Goal: Task Accomplishment & Management: Complete application form

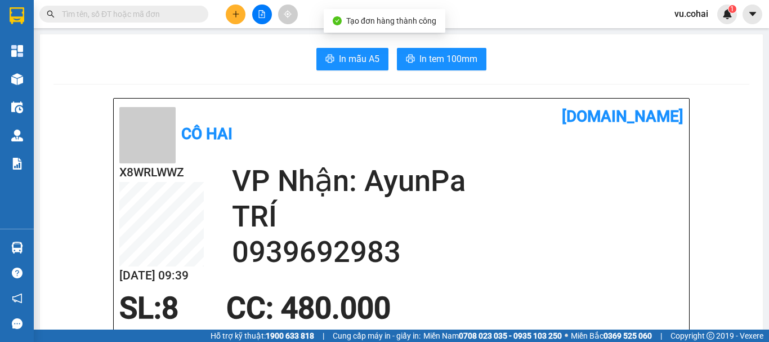
scroll to position [282, 0]
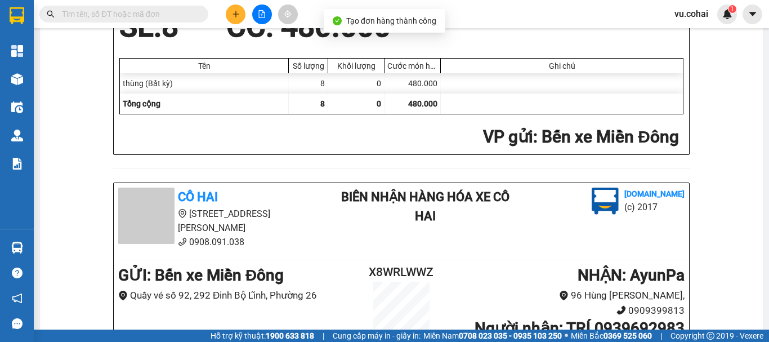
click at [240, 16] on button at bounding box center [236, 15] width 20 height 20
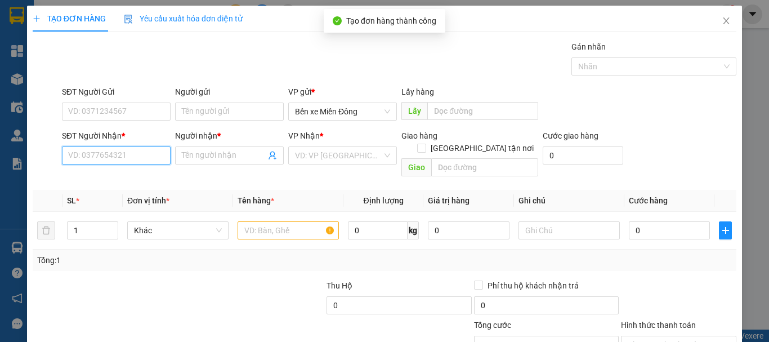
click at [136, 149] on input "SĐT Người Nhận *" at bounding box center [116, 155] width 109 height 18
click at [724, 20] on icon "close" at bounding box center [727, 20] width 6 height 7
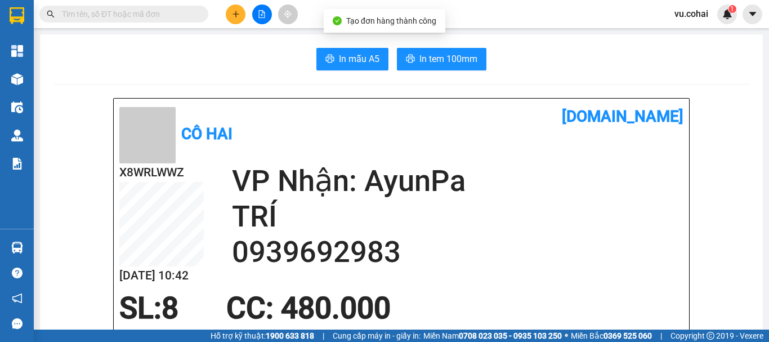
click at [168, 14] on input "text" at bounding box center [128, 14] width 133 height 12
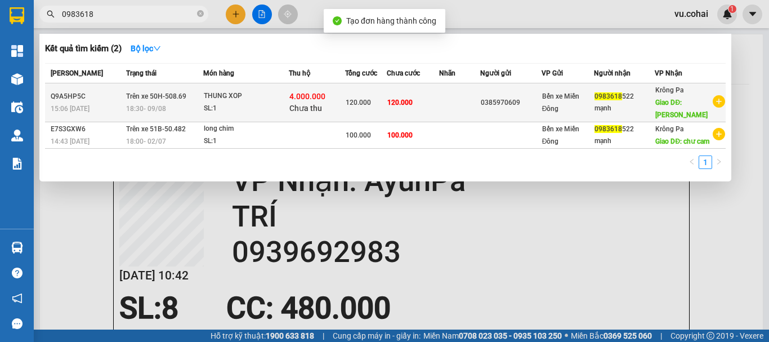
type input "0983618"
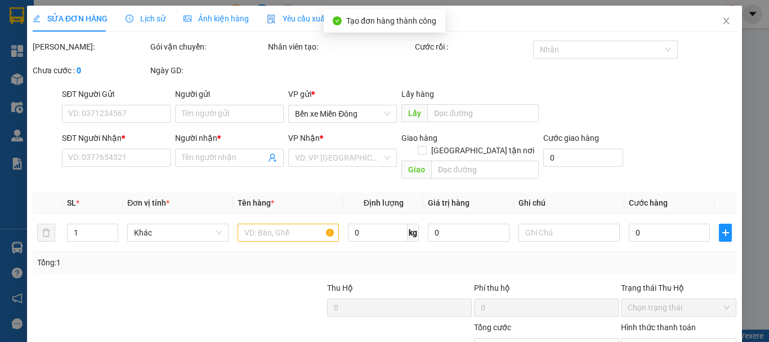
type input "0385970609"
type input "0983618522"
type input "mạnh"
type input "[PERSON_NAME]"
type input "4.000.000"
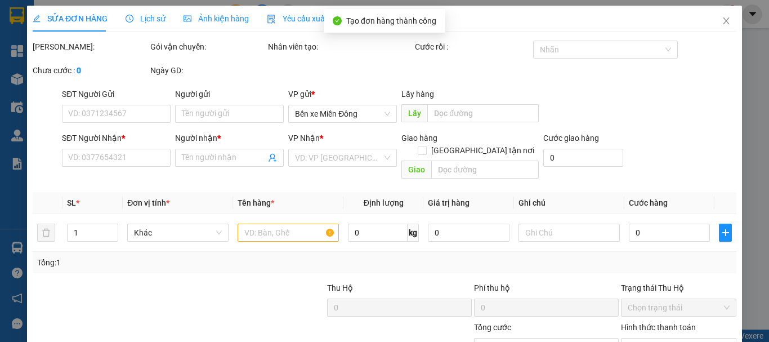
type input "120.000"
